Goal: Transaction & Acquisition: Purchase product/service

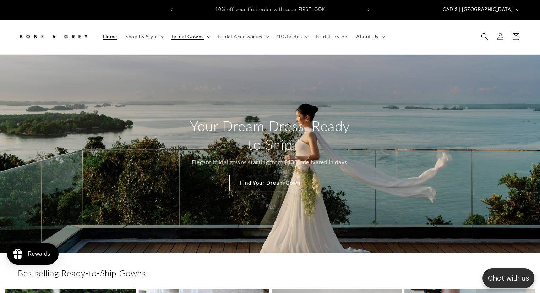
click at [185, 33] on span "Bridal Gowns" at bounding box center [187, 36] width 32 height 6
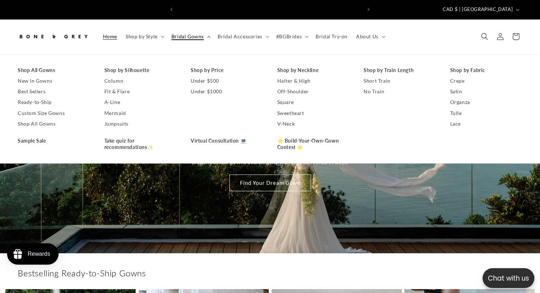
scroll to position [0, 184]
click at [37, 86] on link "Best Sellers" at bounding box center [54, 91] width 72 height 11
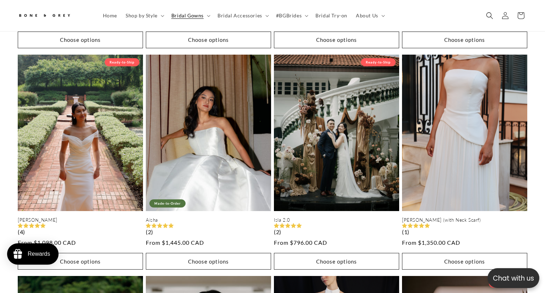
scroll to position [0, 372]
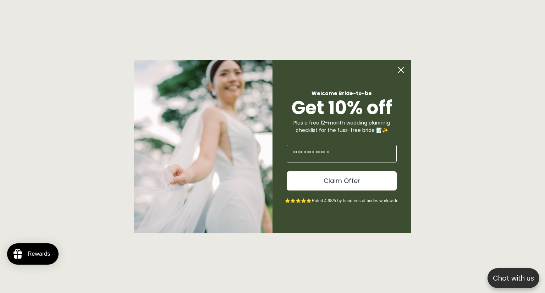
click at [399, 68] on icon "Close dialog" at bounding box center [401, 70] width 6 height 6
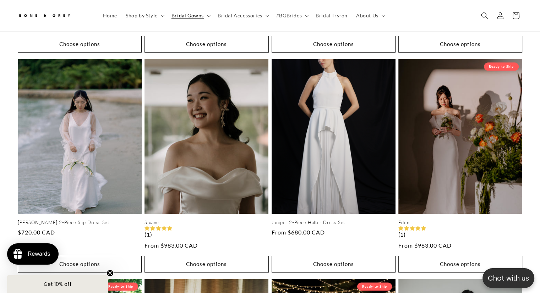
scroll to position [769, 0]
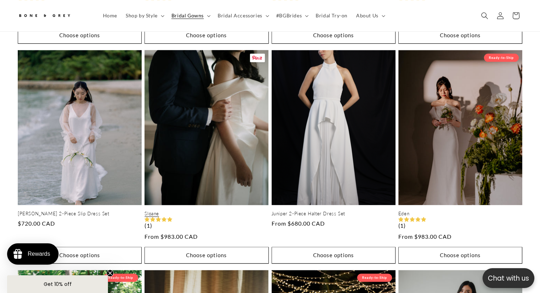
click at [217, 211] on link "Sloane" at bounding box center [207, 214] width 124 height 6
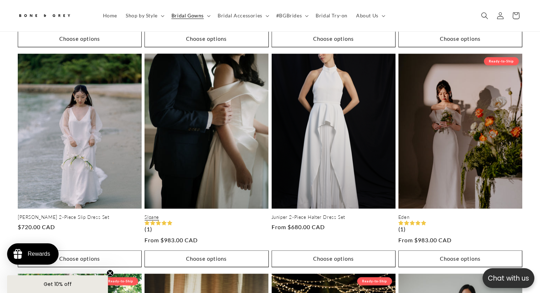
scroll to position [0, 368]
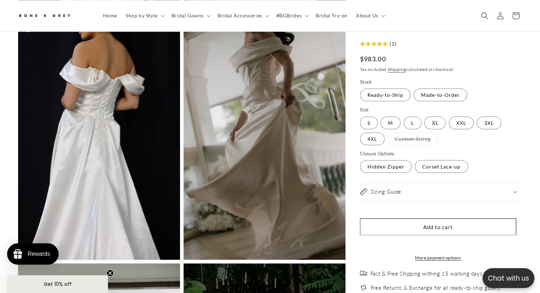
scroll to position [0, 184]
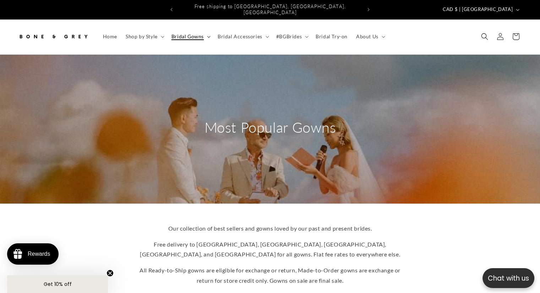
click at [184, 33] on span "Bridal Gowns" at bounding box center [187, 36] width 32 height 6
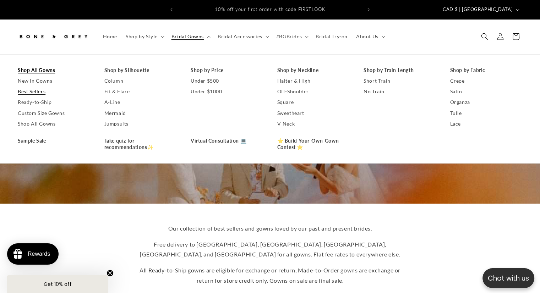
click at [43, 65] on link "Shop All Gowns" at bounding box center [54, 70] width 72 height 11
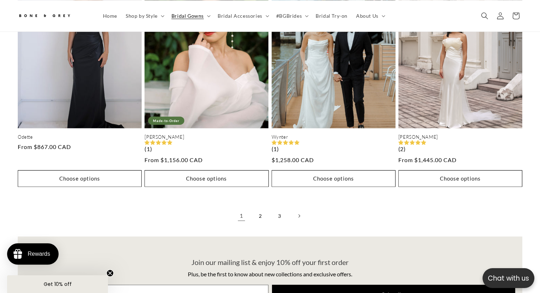
scroll to position [1839, 0]
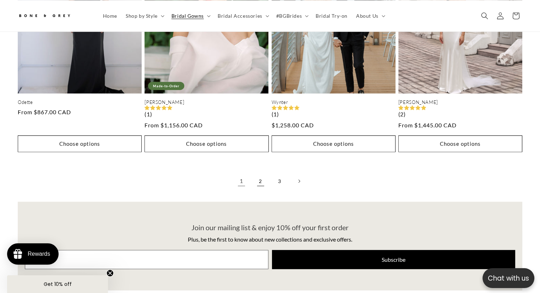
click at [267, 175] on link "2" at bounding box center [261, 182] width 16 height 16
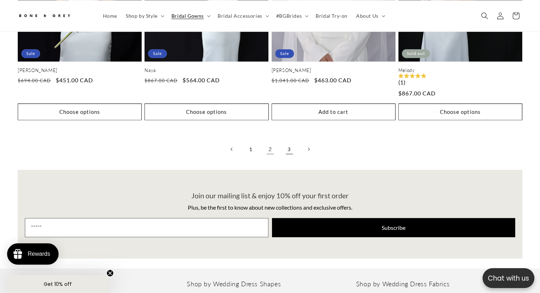
click at [290, 142] on link "3" at bounding box center [290, 150] width 16 height 16
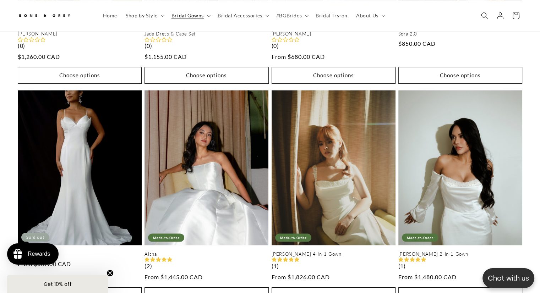
scroll to position [1277, 0]
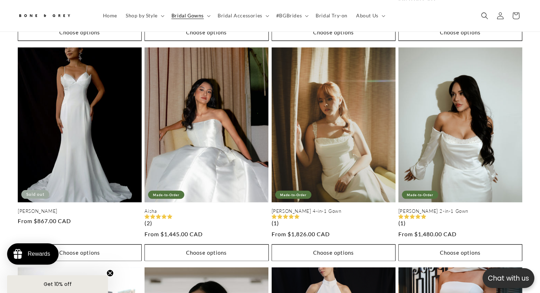
drag, startPoint x: 0, startPoint y: 0, endPoint x: 545, endPoint y: 185, distance: 575.4
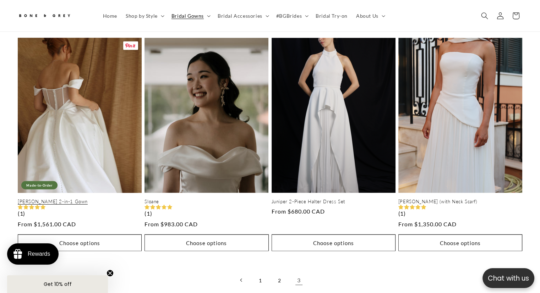
scroll to position [0, 0]
